Goal: Find specific page/section: Find specific page/section

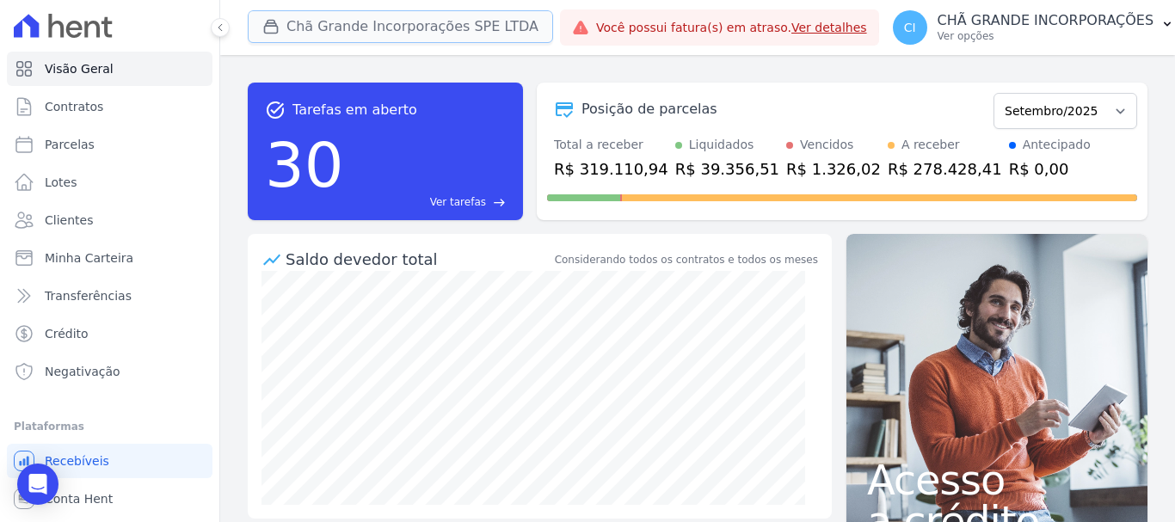
click at [331, 19] on button "Chã Grande Incorporações SPE LTDA" at bounding box center [400, 26] width 305 height 33
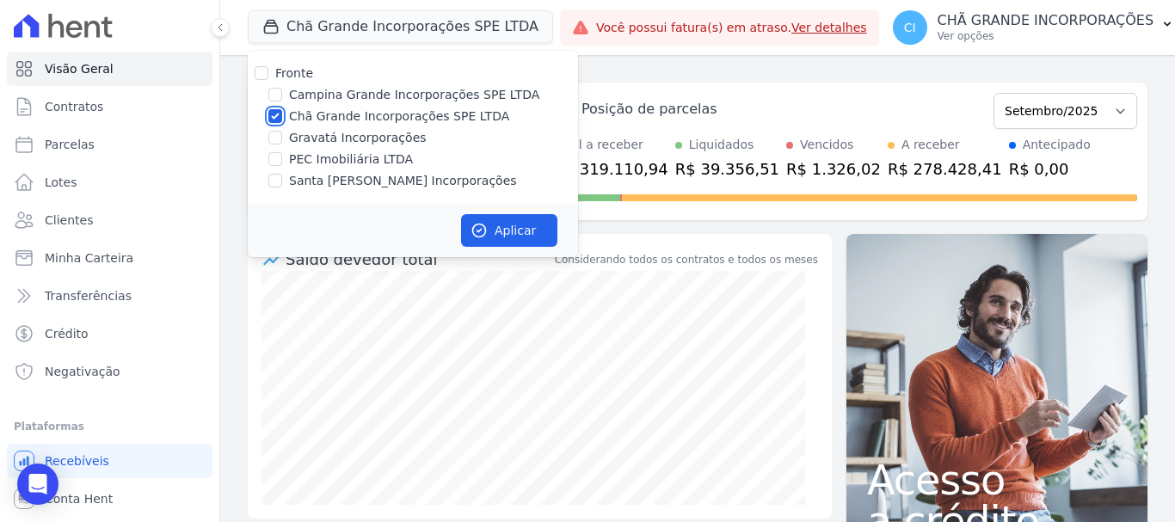
click at [269, 111] on input "Chã Grande Incorporações SPE LTDA" at bounding box center [275, 116] width 14 height 14
checkbox input "false"
click at [274, 101] on div at bounding box center [275, 94] width 14 height 17
click at [281, 99] on input "Campina Grande Incorporações SPE LTDA" at bounding box center [275, 95] width 14 height 14
checkbox input "true"
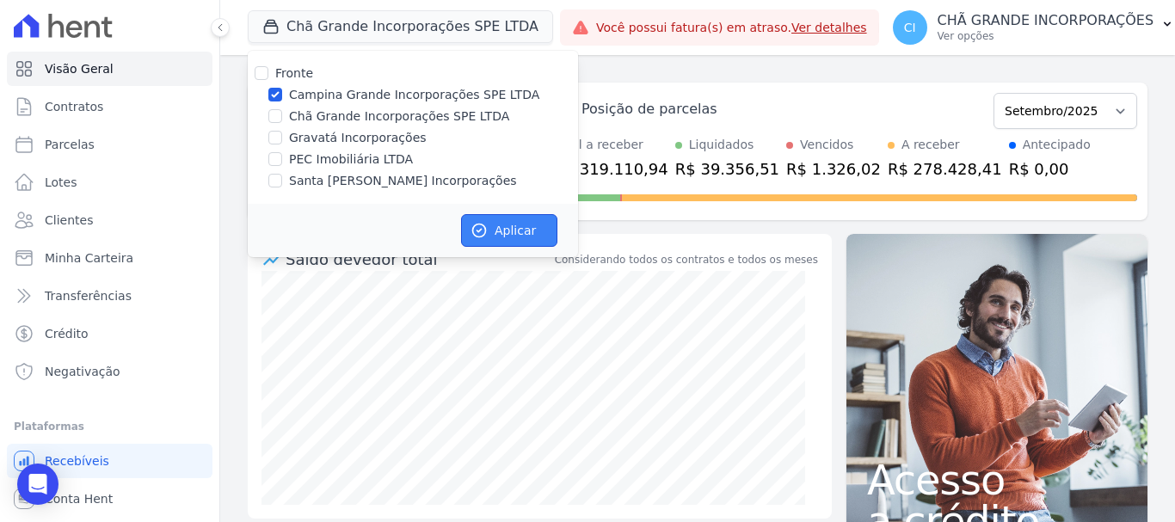
click at [523, 230] on button "Aplicar" at bounding box center [509, 230] width 96 height 33
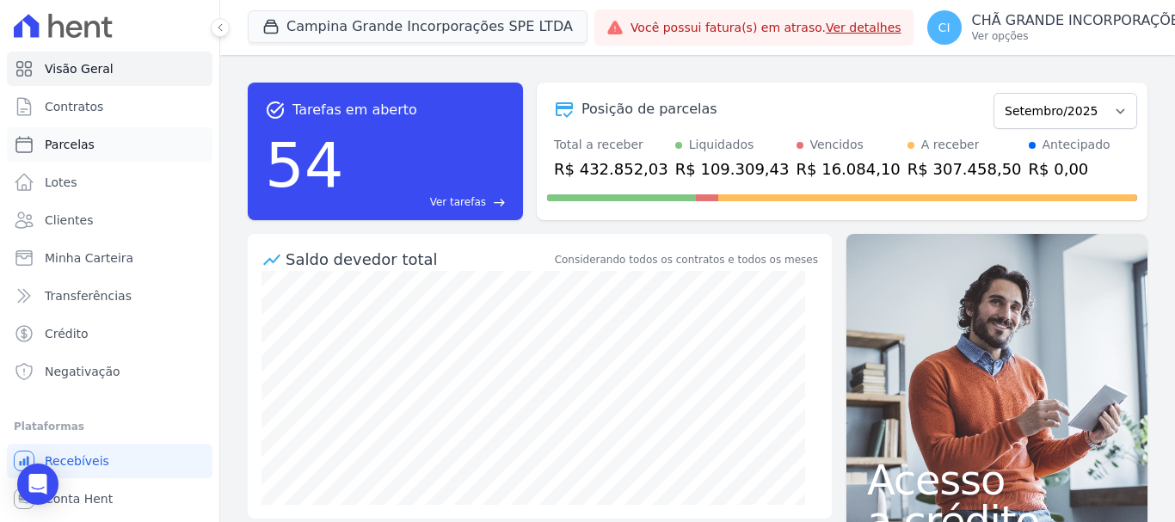
click at [86, 144] on span "Parcelas" at bounding box center [70, 144] width 50 height 17
select select
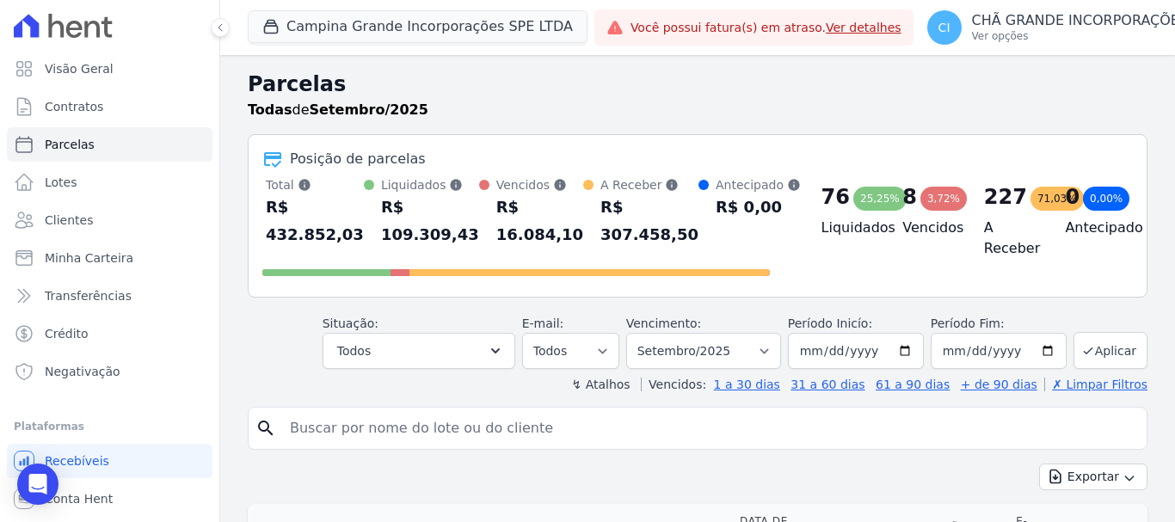
click at [310, 423] on input "search" at bounding box center [710, 428] width 860 height 34
type input "[PERSON_NAME]"
select select
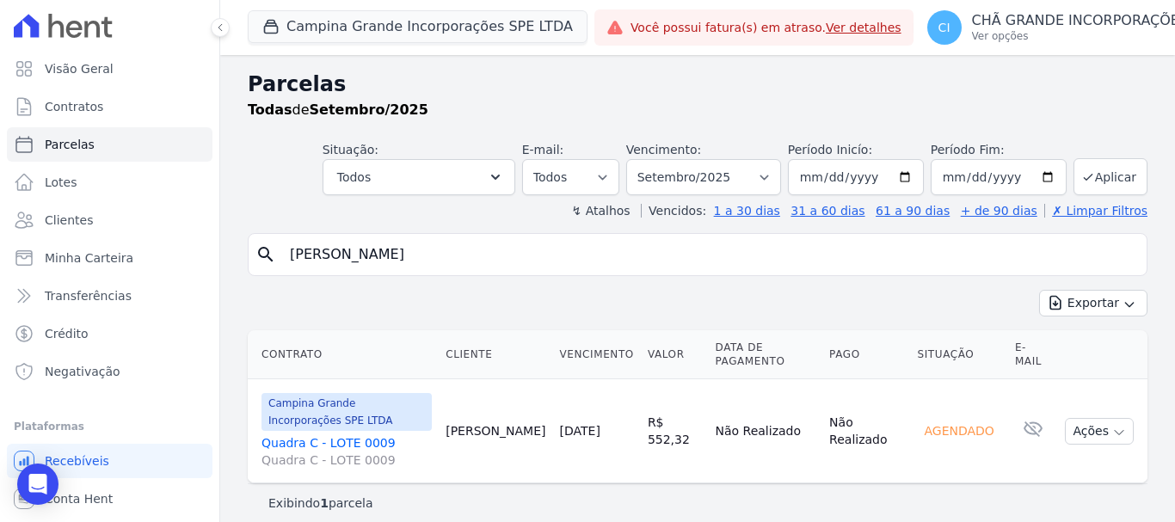
scroll to position [14, 0]
